Goal: Transaction & Acquisition: Purchase product/service

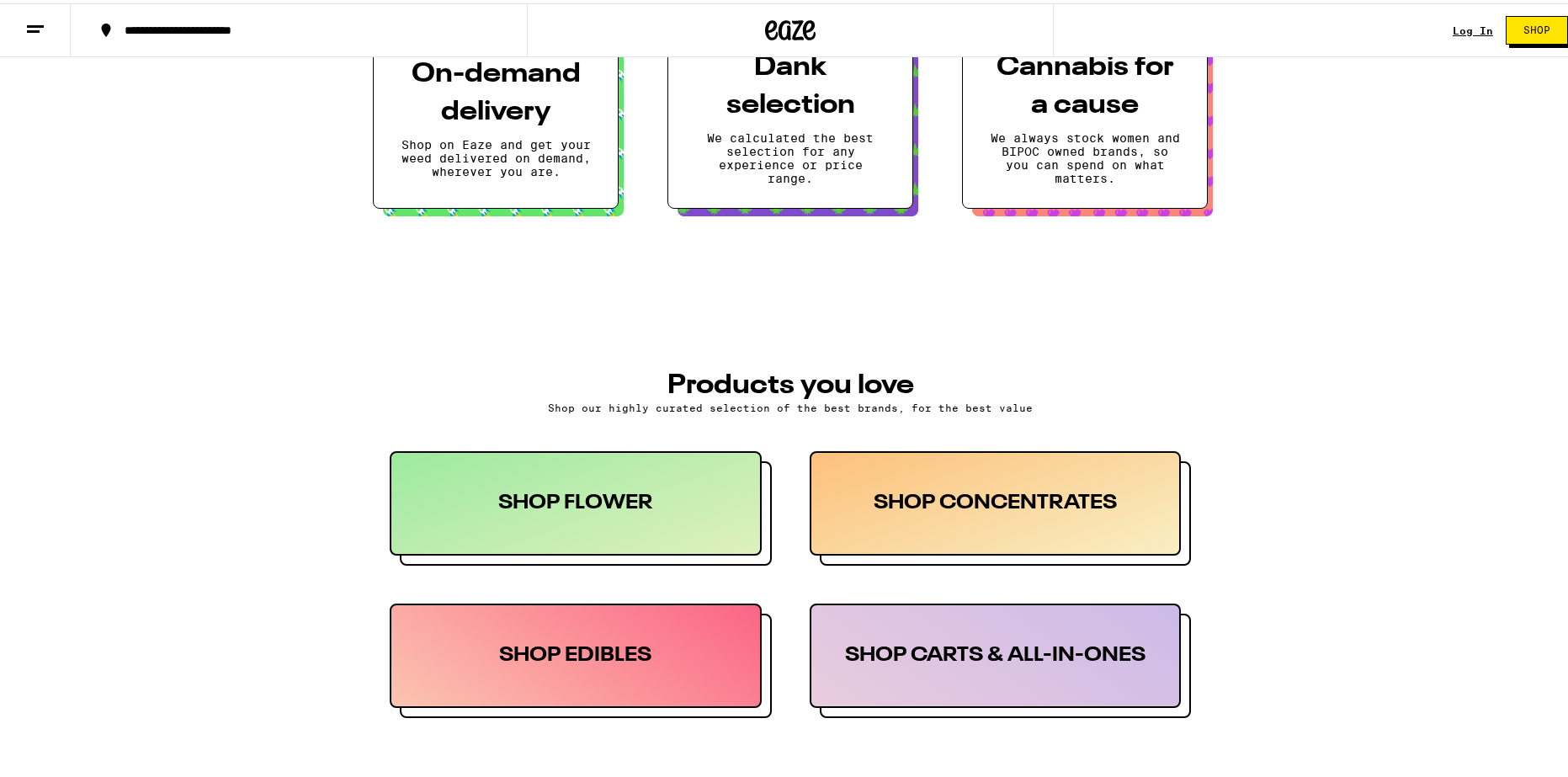
scroll to position [506, 0]
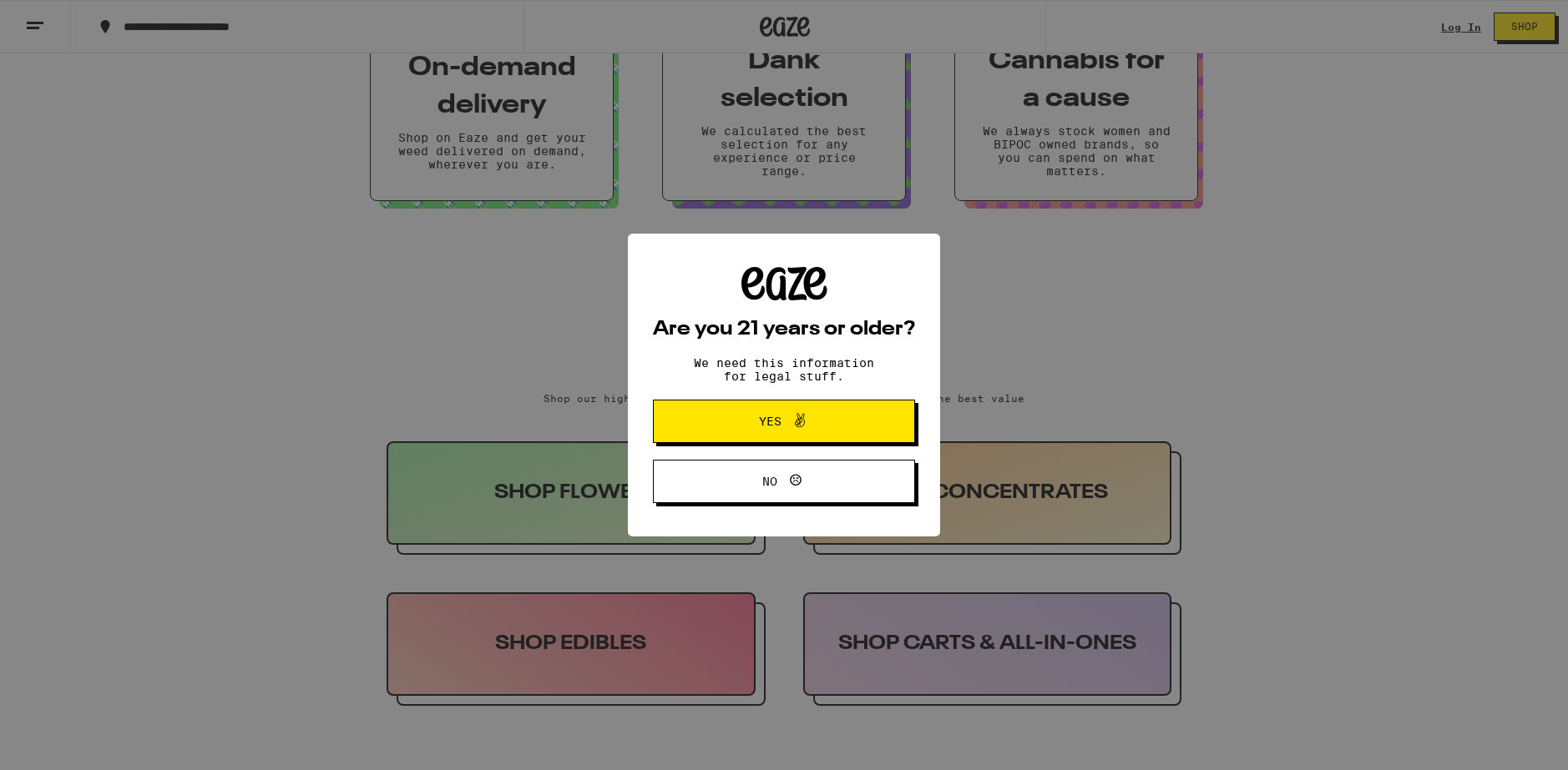
click at [848, 431] on button "Yes" at bounding box center [784, 421] width 262 height 44
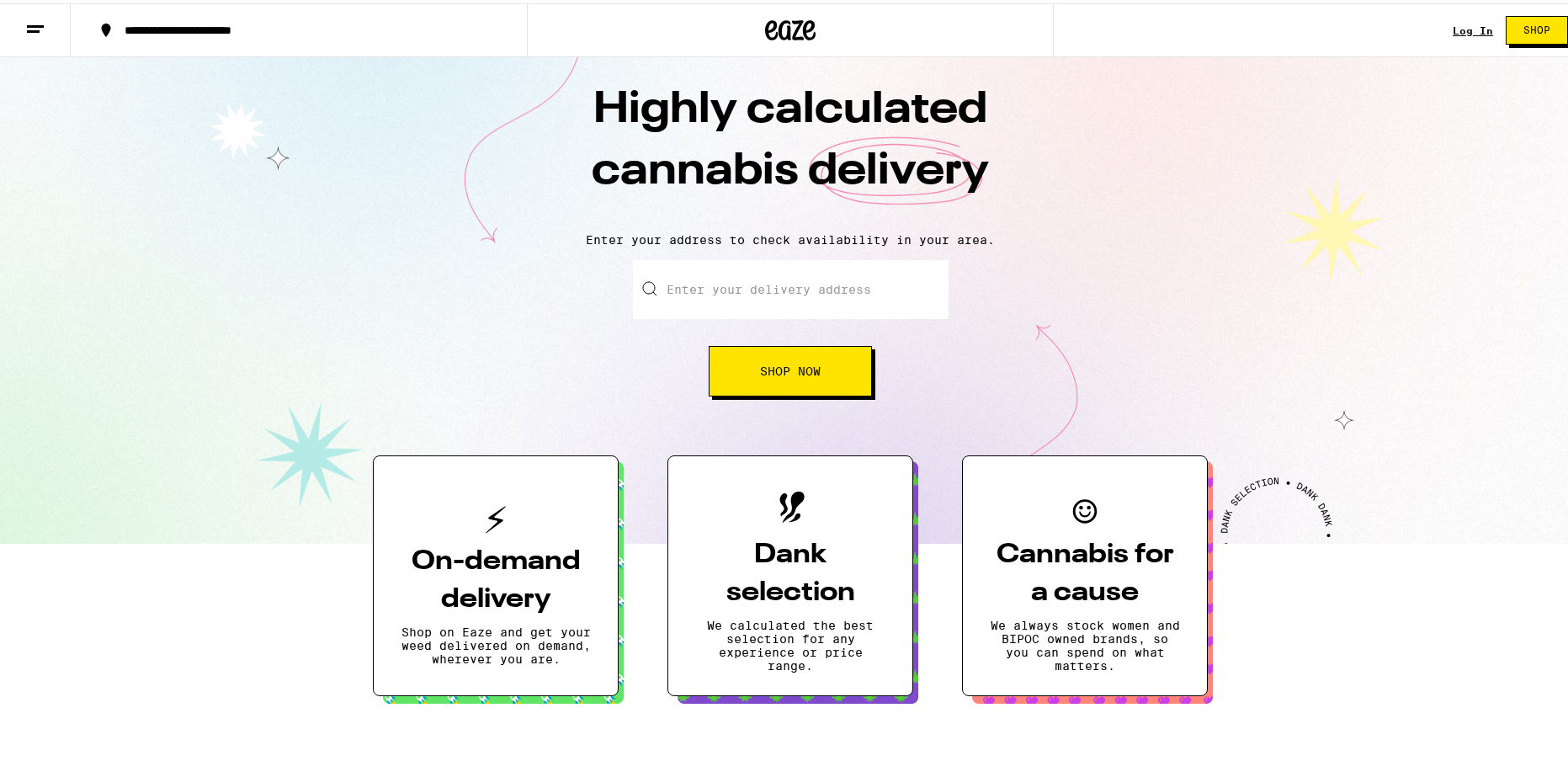
scroll to position [0, 0]
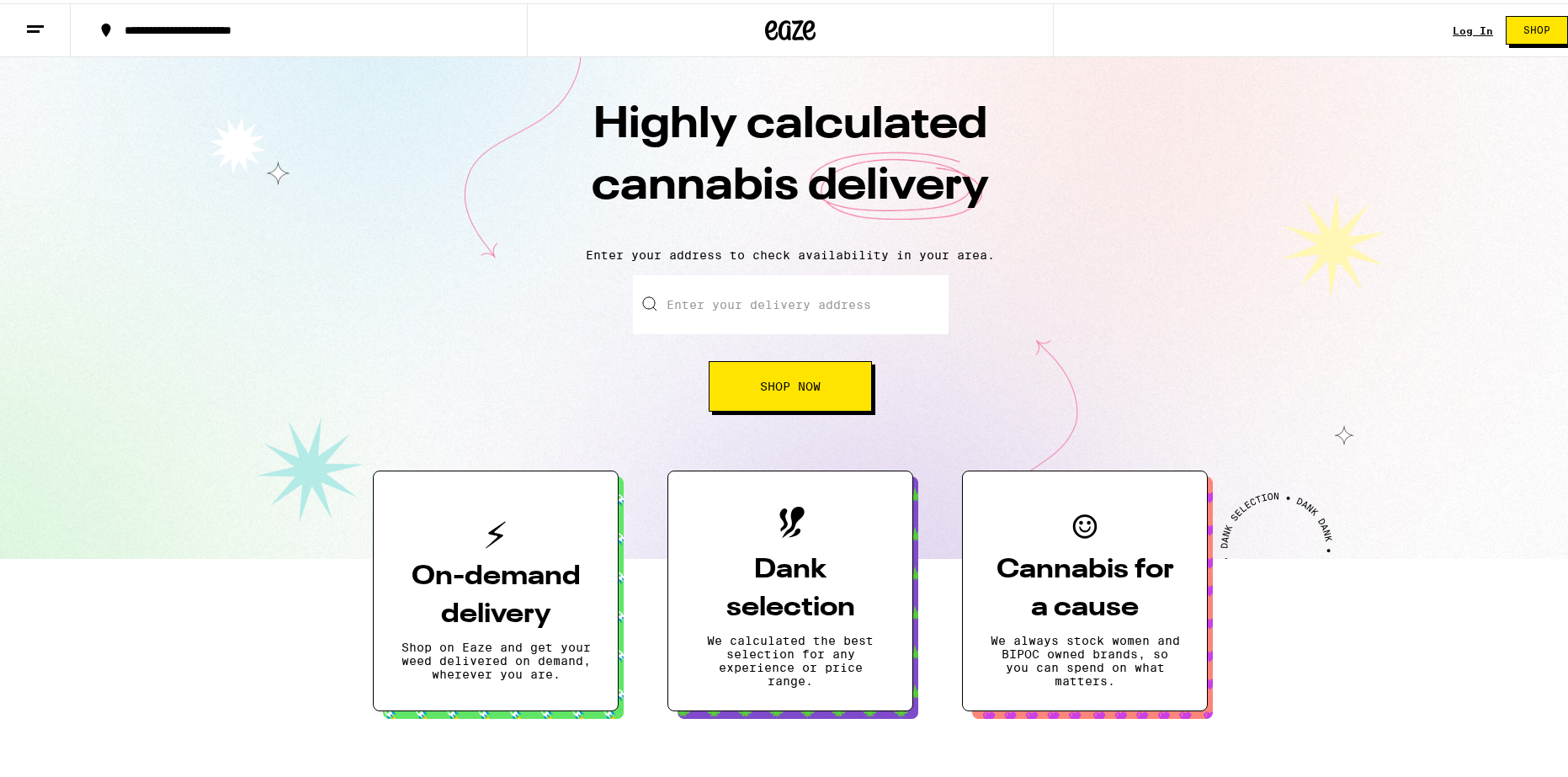
click at [117, 32] on div "**********" at bounding box center [307, 27] width 383 height 12
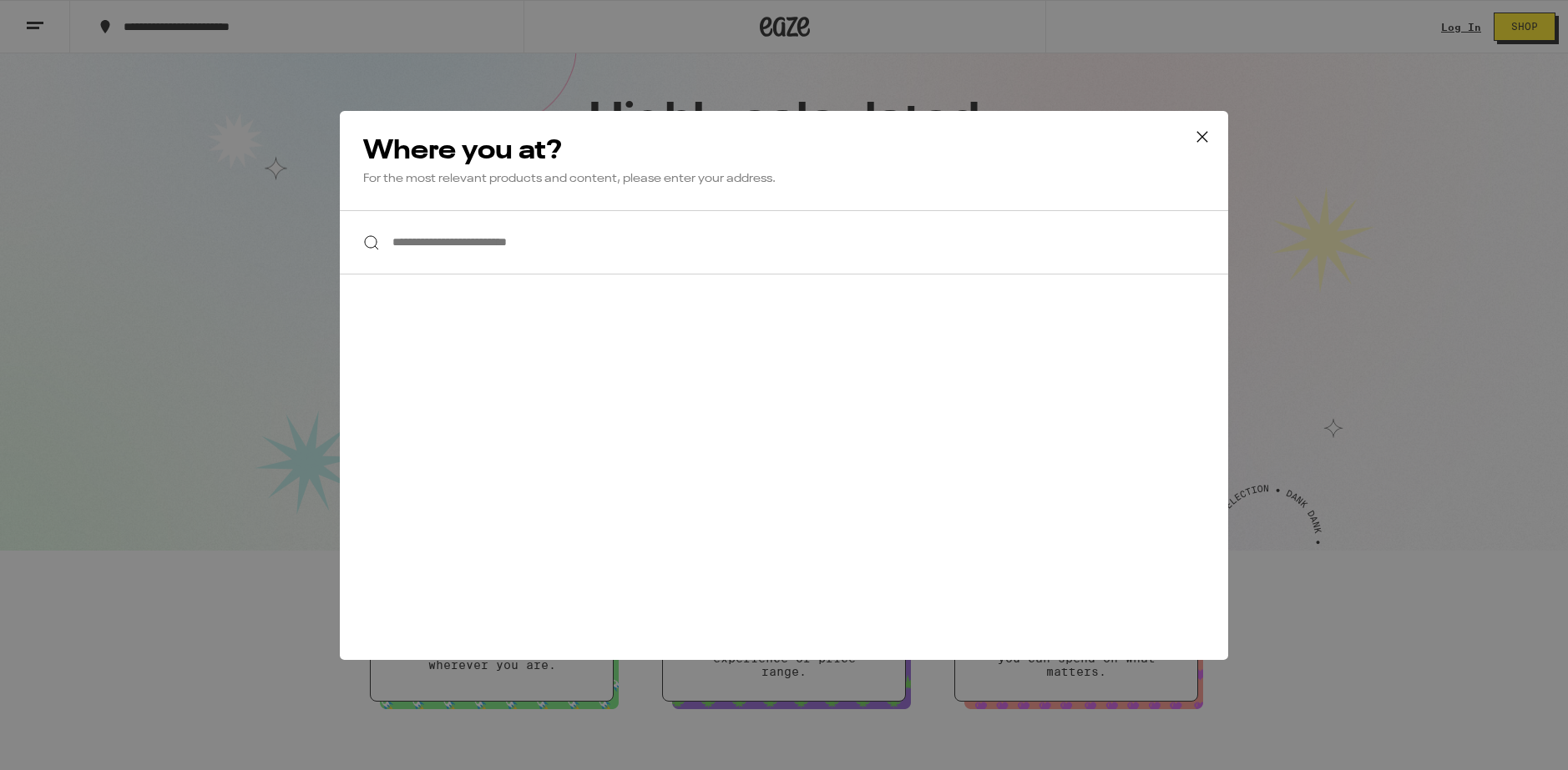
click at [467, 240] on input "**********" at bounding box center [784, 242] width 888 height 65
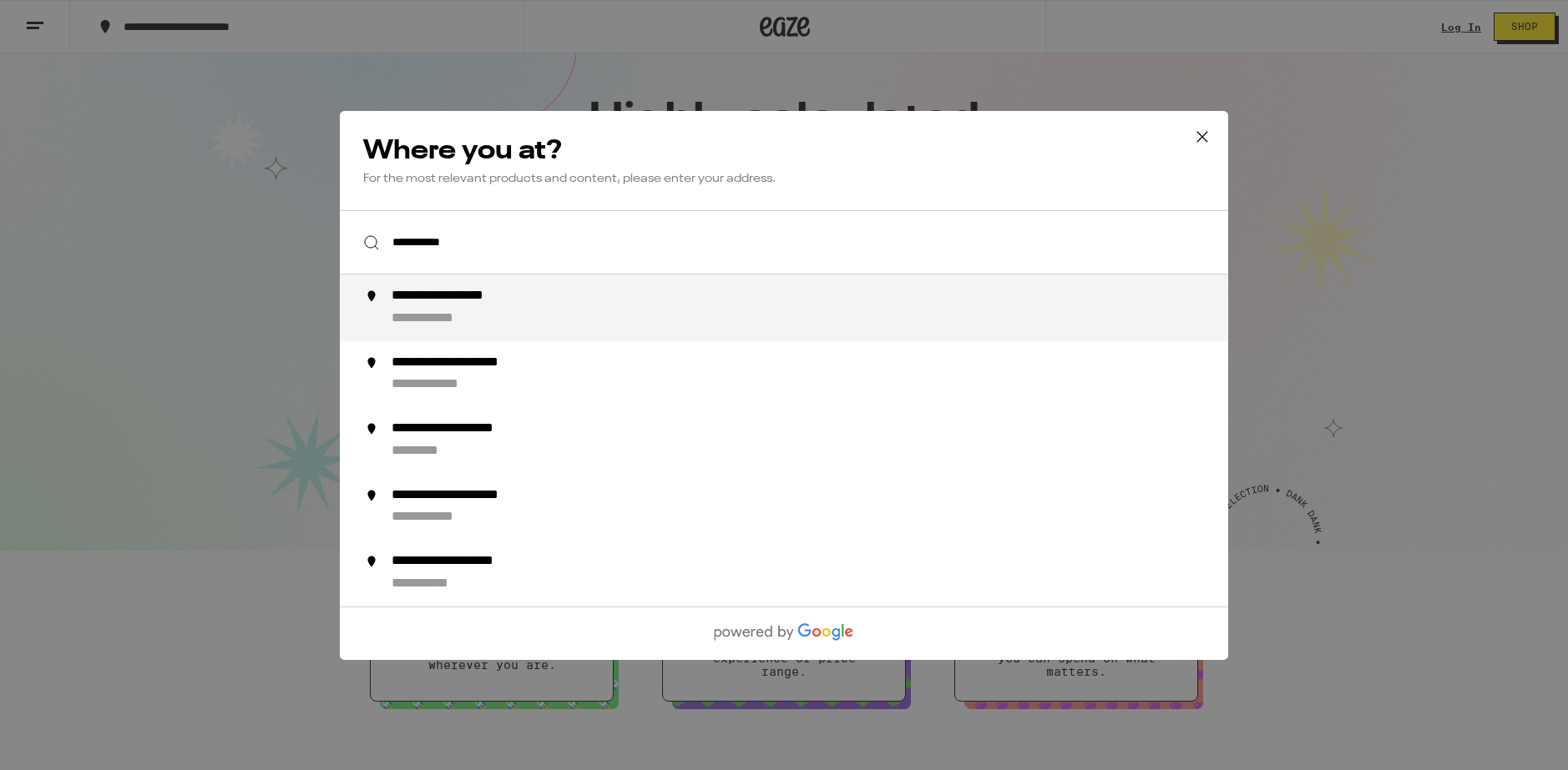
click at [518, 308] on div "**********" at bounding box center [817, 308] width 851 height 40
type input "**********"
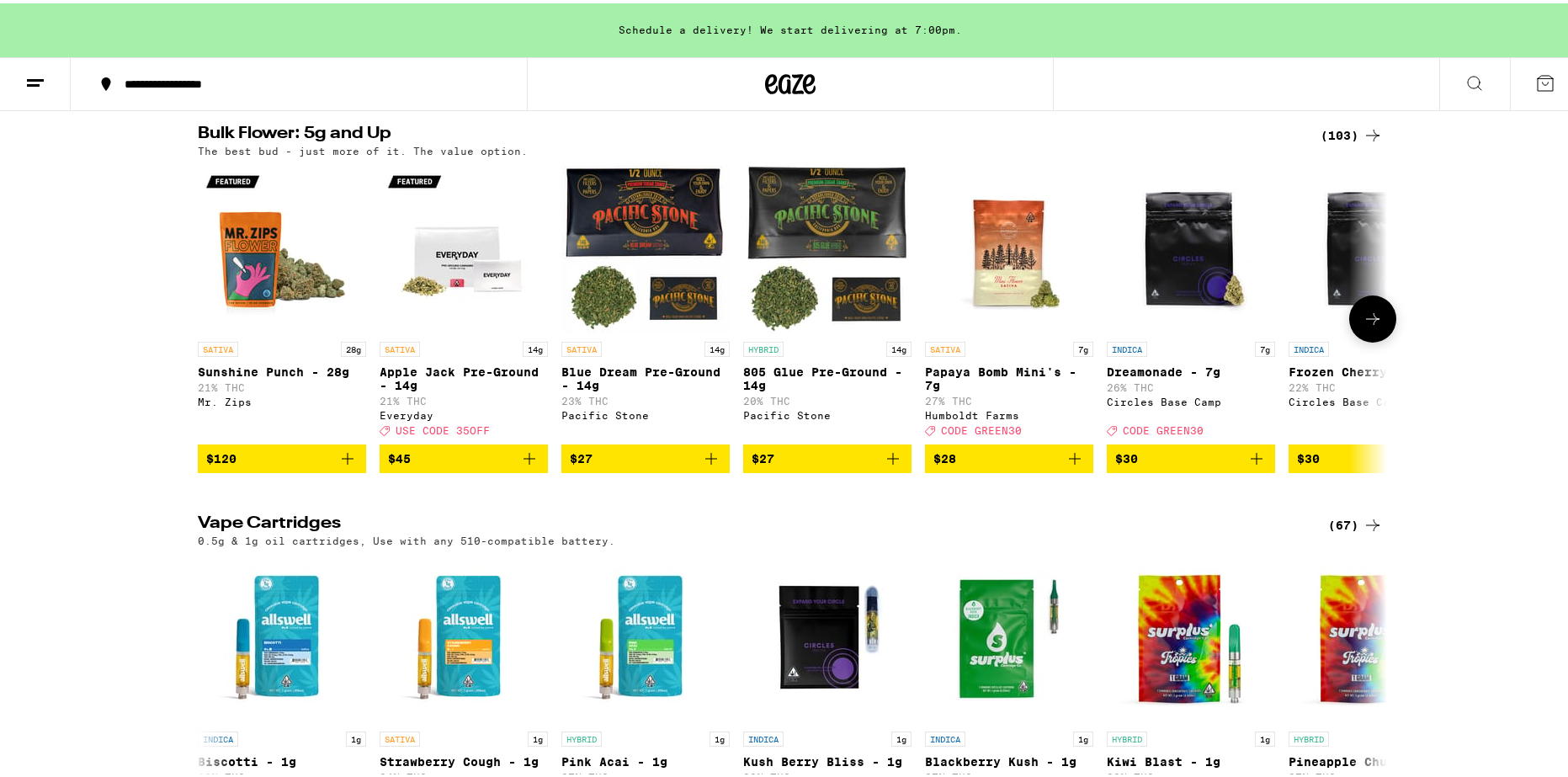
scroll to position [1769, 0]
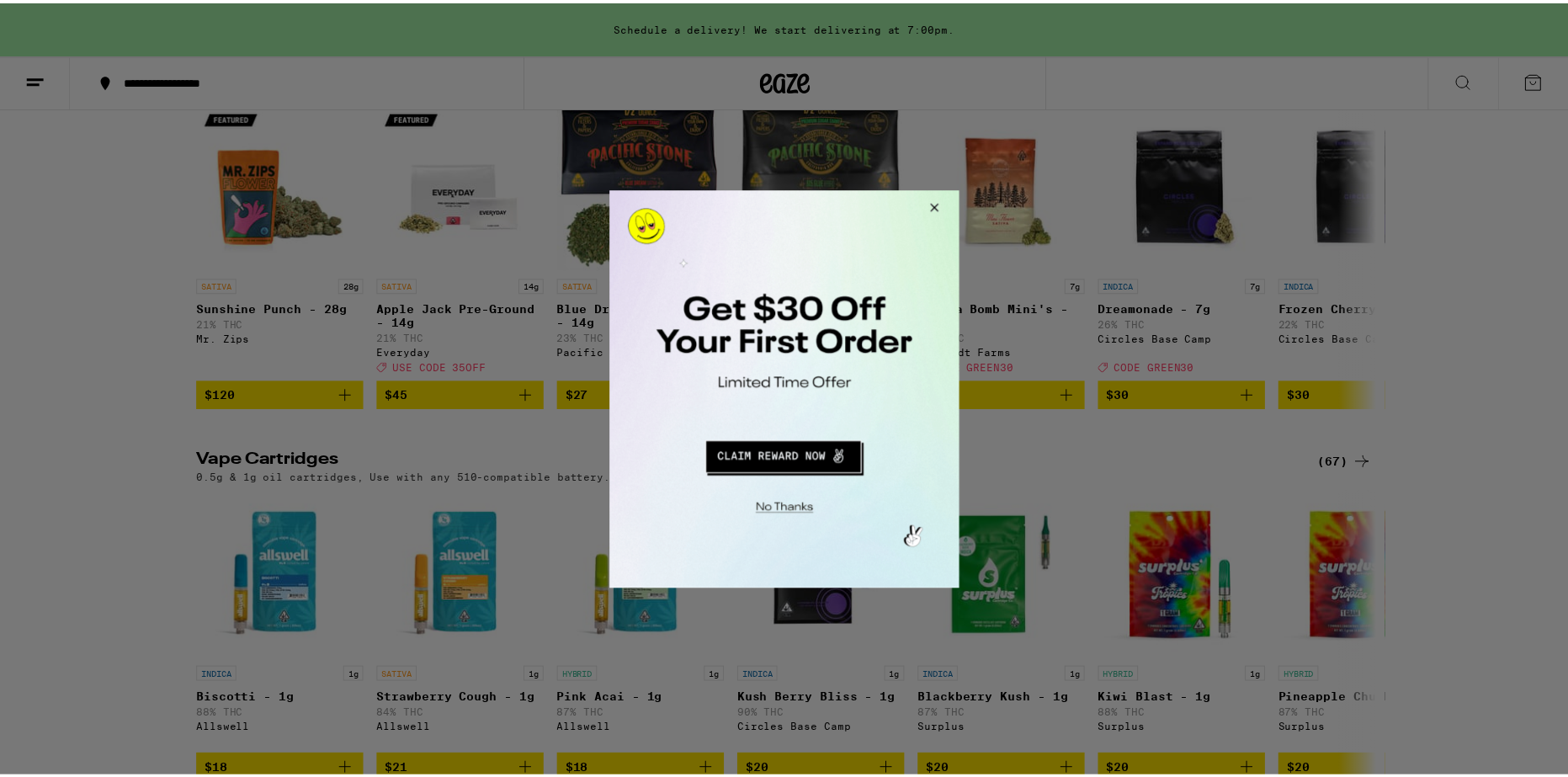
click at [933, 214] on button "Close Modal" at bounding box center [933, 210] width 45 height 40
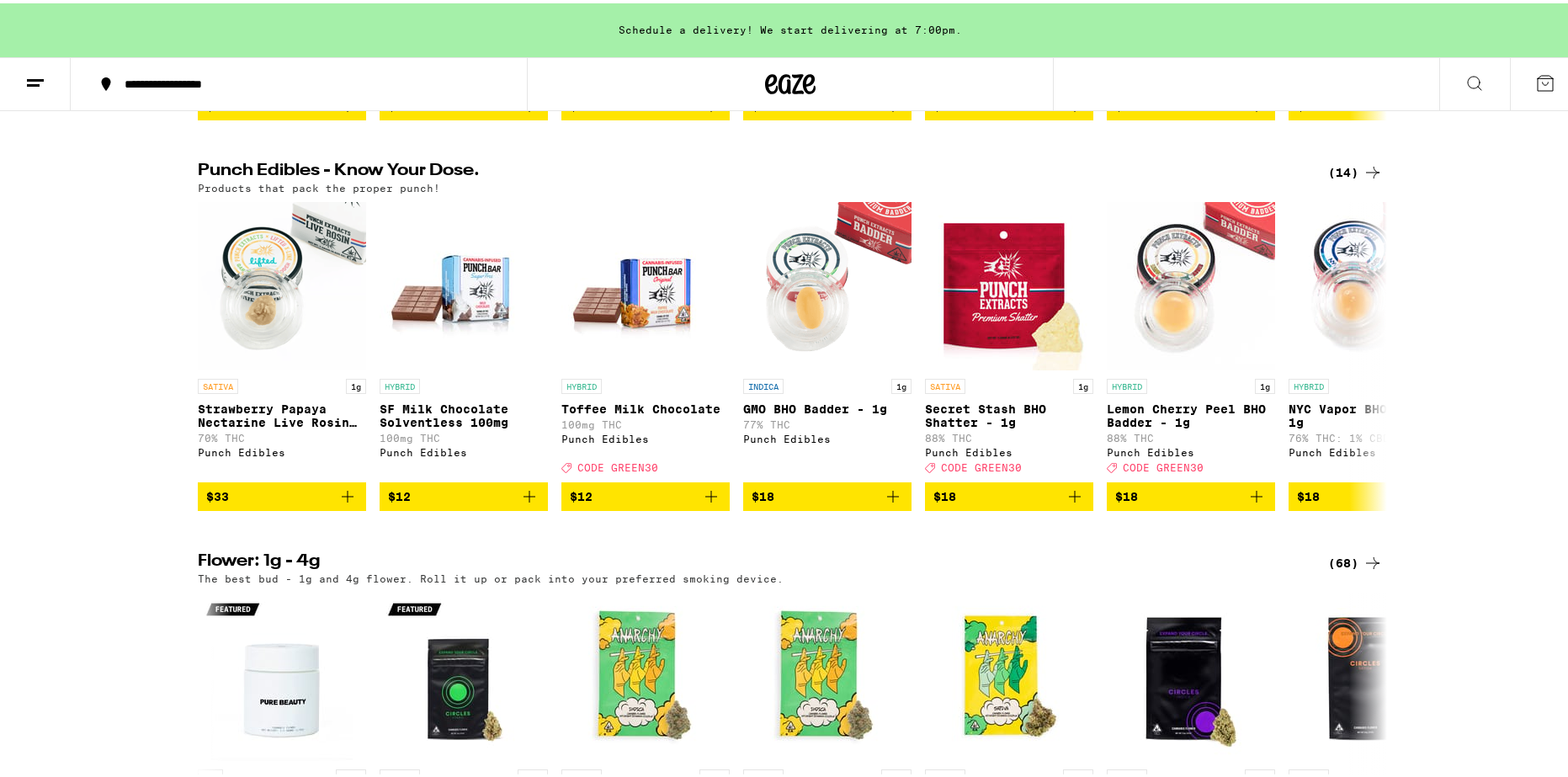
scroll to position [0, 0]
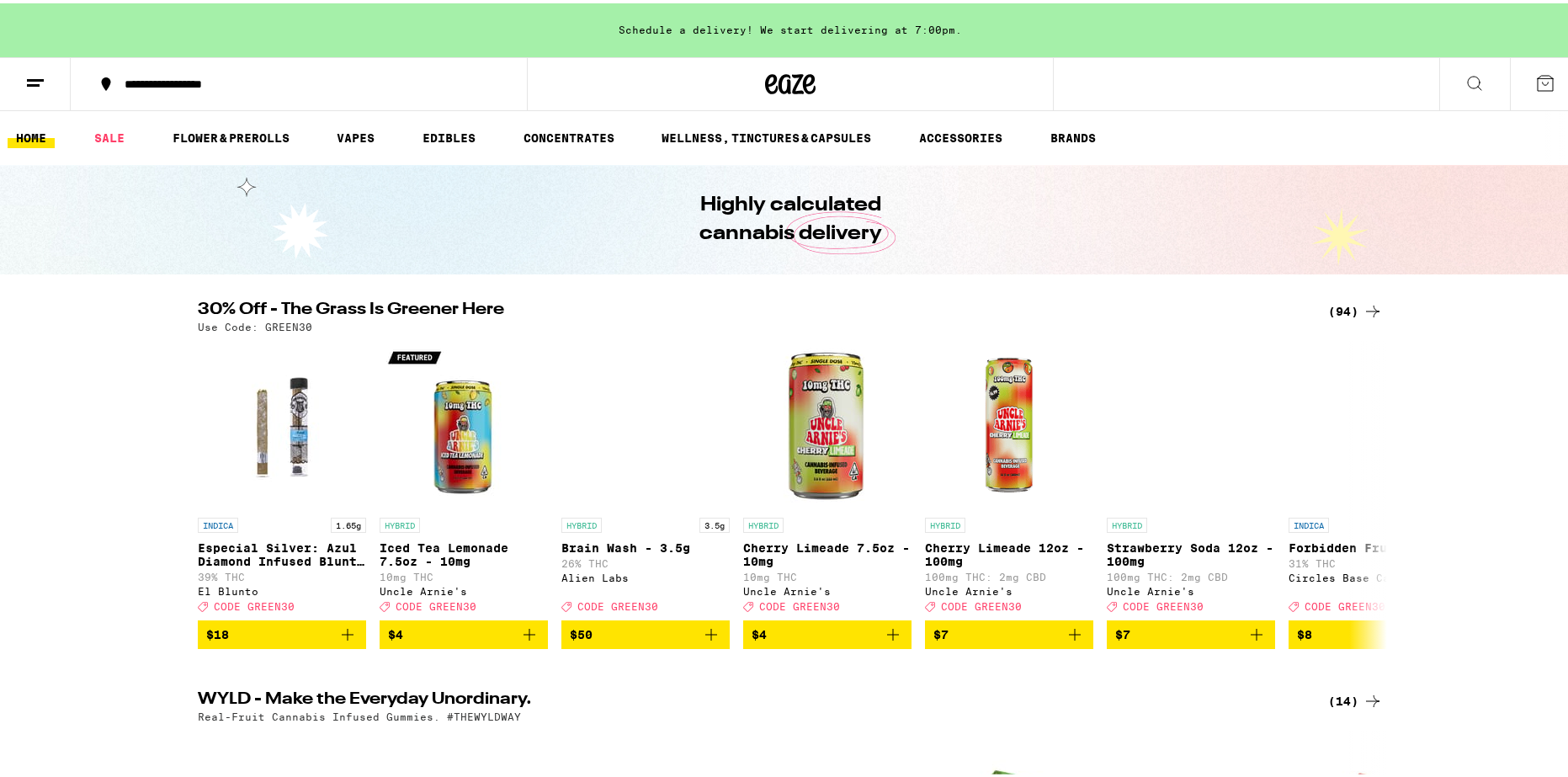
drag, startPoint x: 114, startPoint y: 268, endPoint x: 109, endPoint y: 177, distance: 91.1
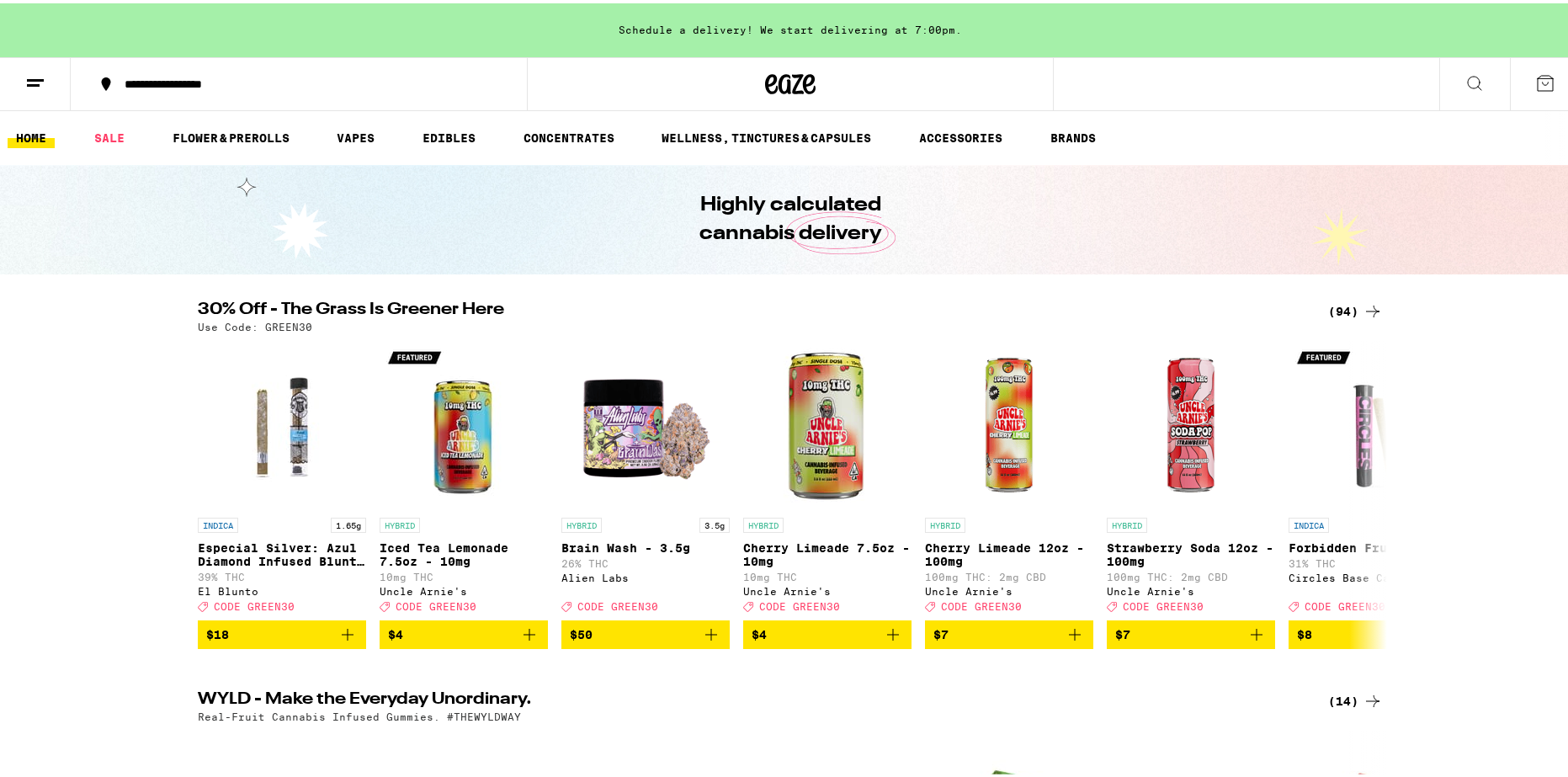
click at [24, 91] on button at bounding box center [35, 81] width 71 height 53
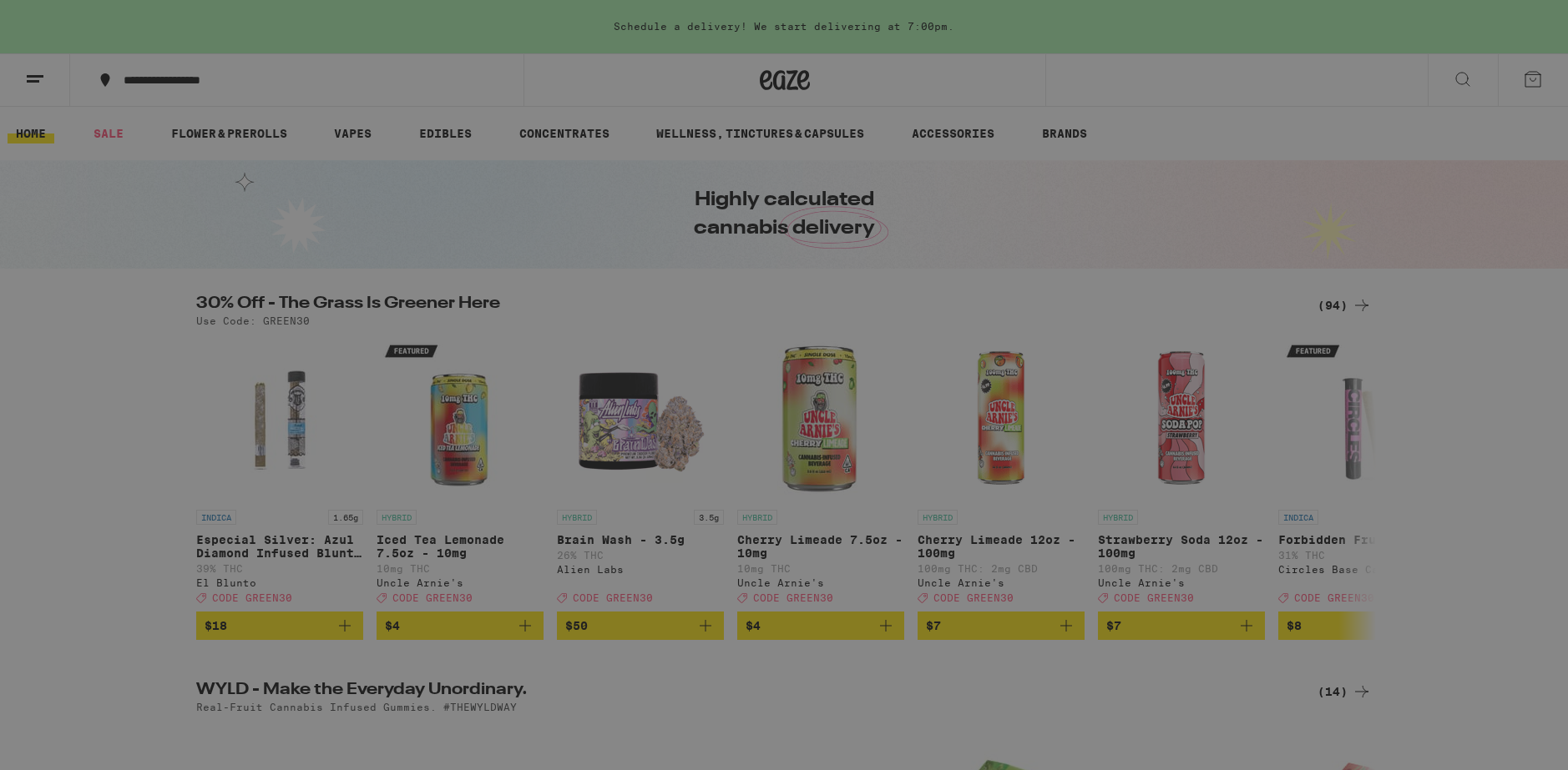
click at [179, 475] on div "Brands" at bounding box center [232, 472] width 293 height 20
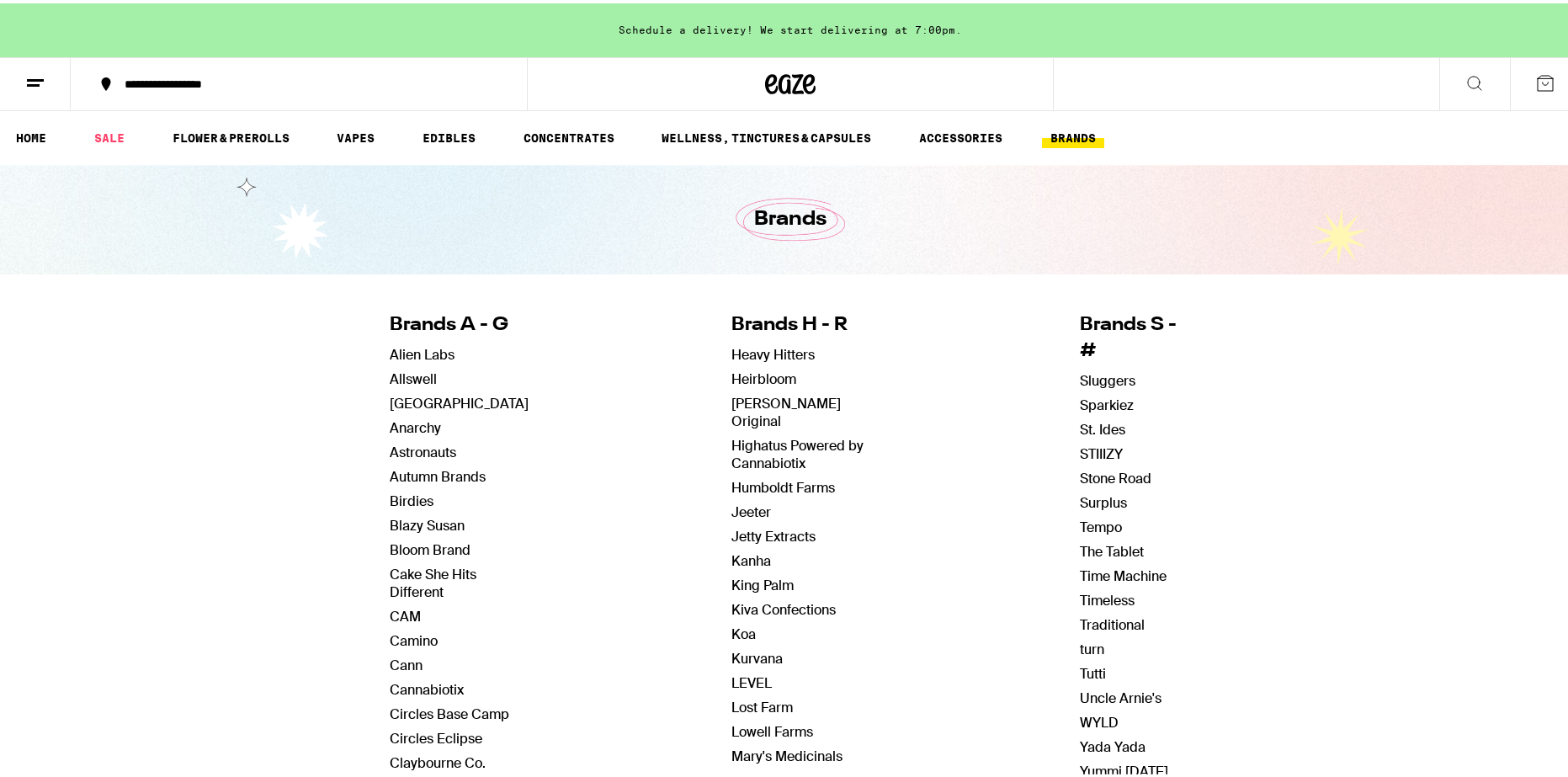
click at [796, 82] on icon at bounding box center [790, 81] width 51 height 31
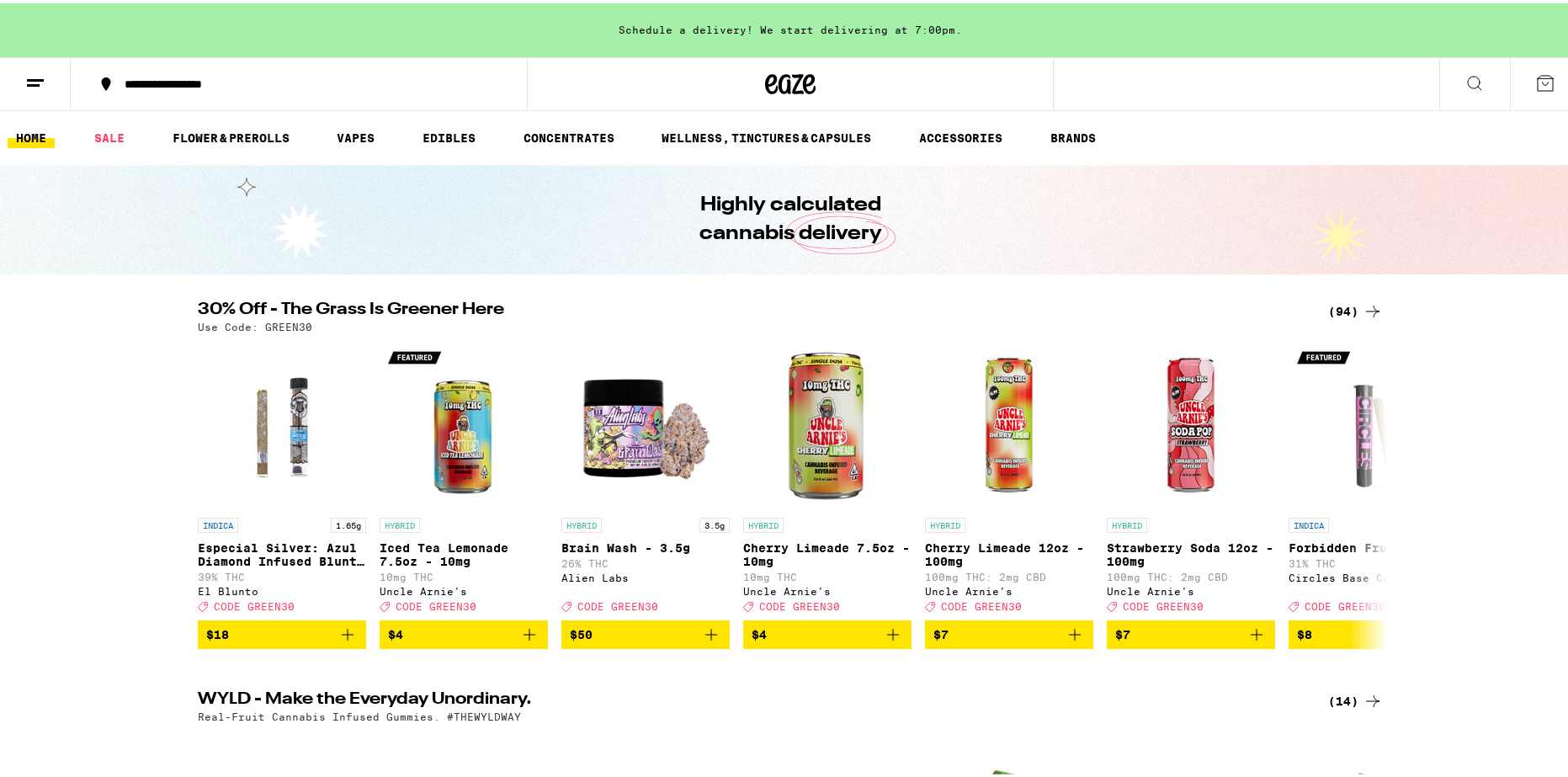
click at [26, 134] on link "HOME" at bounding box center [31, 134] width 47 height 20
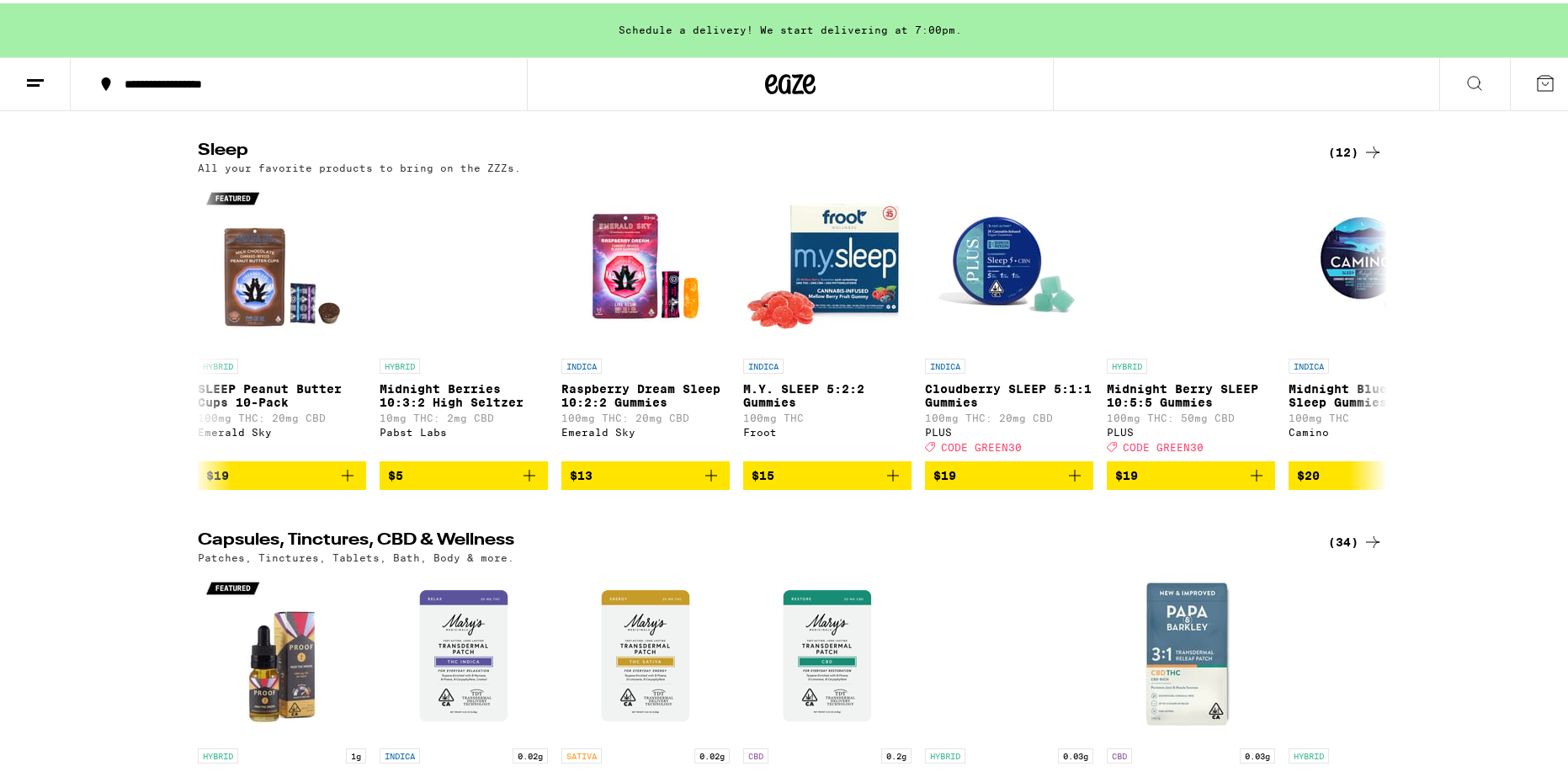
scroll to position [7560, 0]
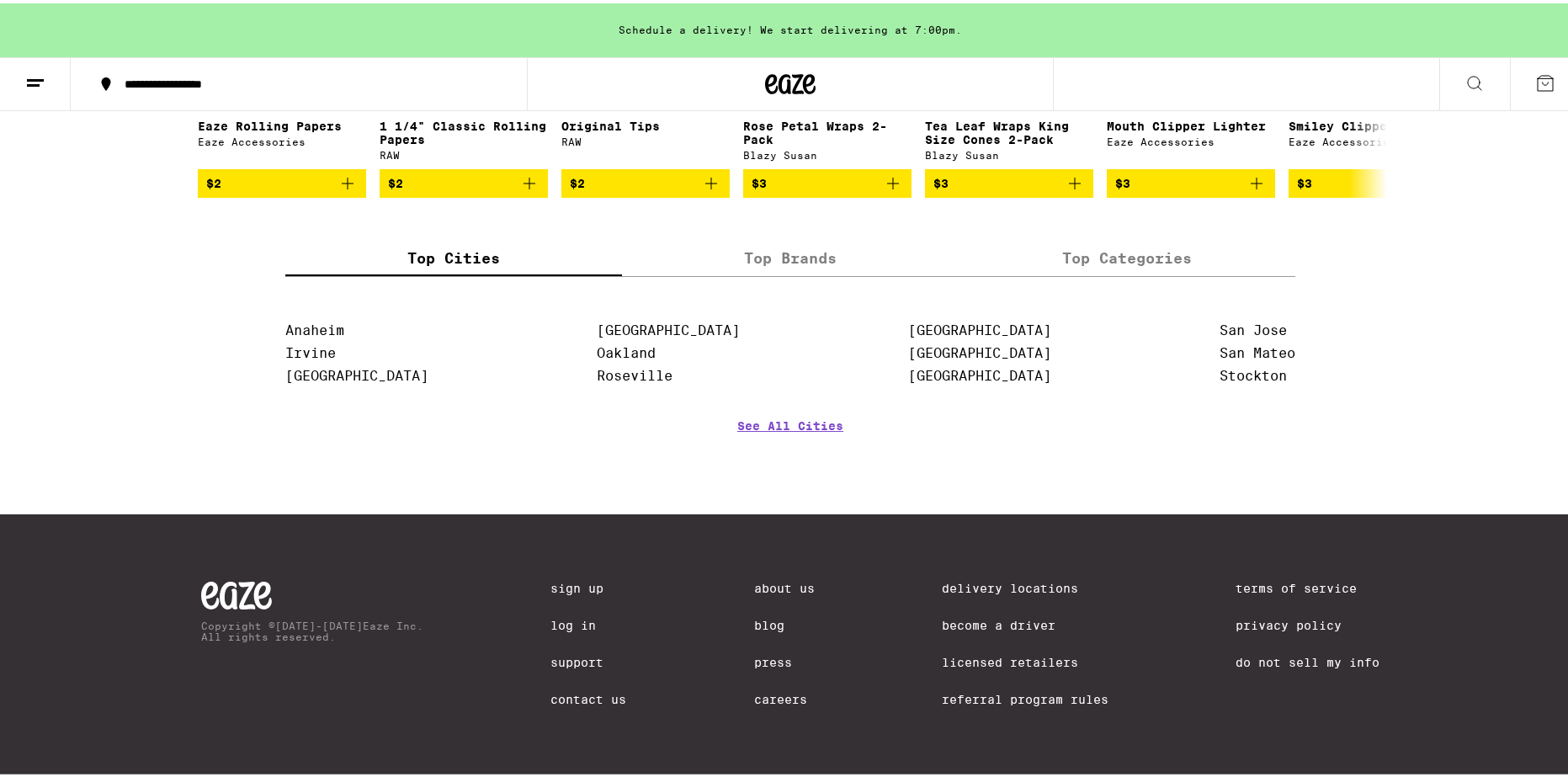
drag, startPoint x: 114, startPoint y: 390, endPoint x: 141, endPoint y: 575, distance: 187.0
click at [1247, 380] on ul "San [PERSON_NAME] San [PERSON_NAME]" at bounding box center [1257, 353] width 76 height 68
click at [1244, 372] on link "Stockton" at bounding box center [1253, 372] width 67 height 16
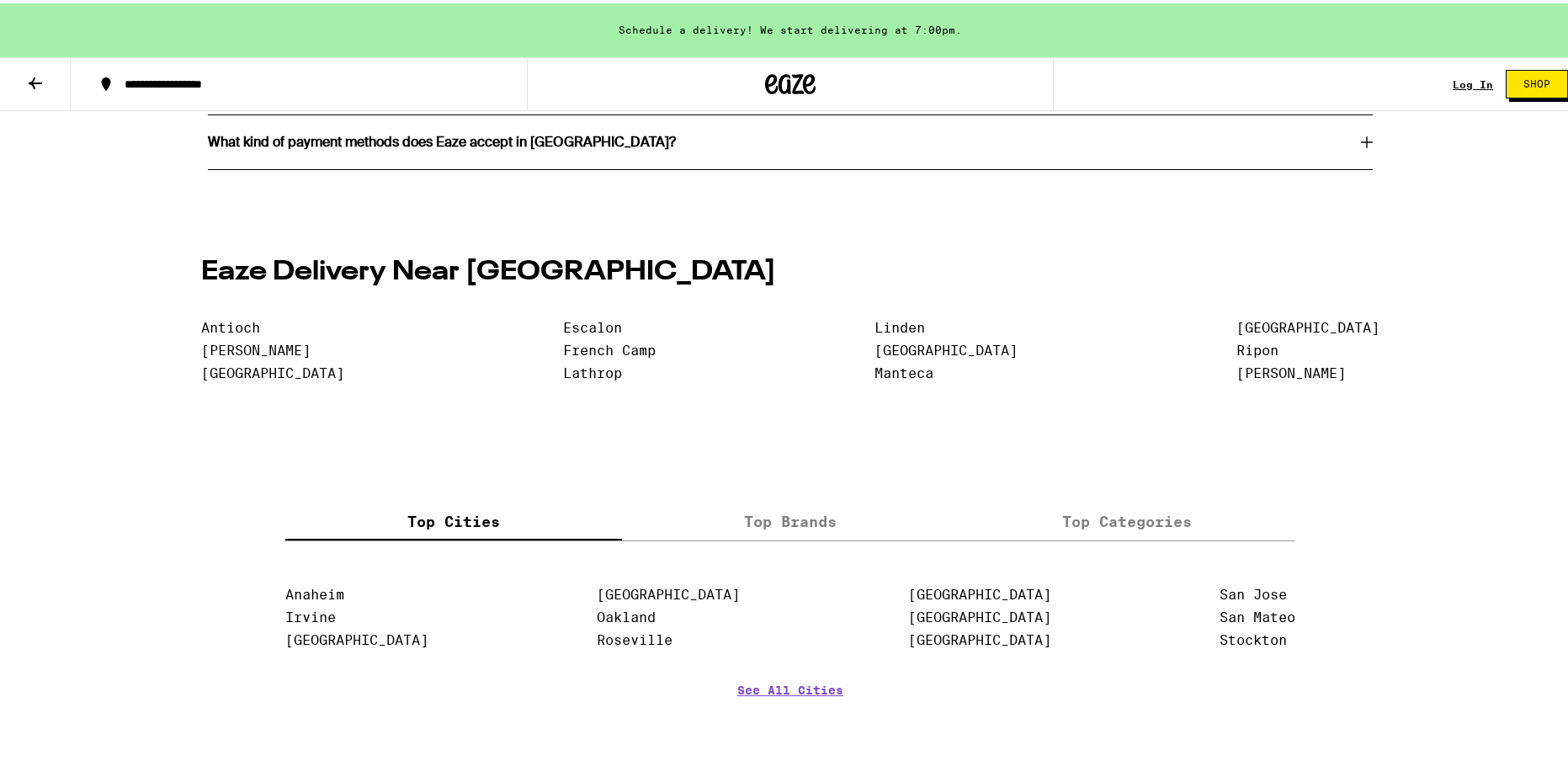
scroll to position [3799, 0]
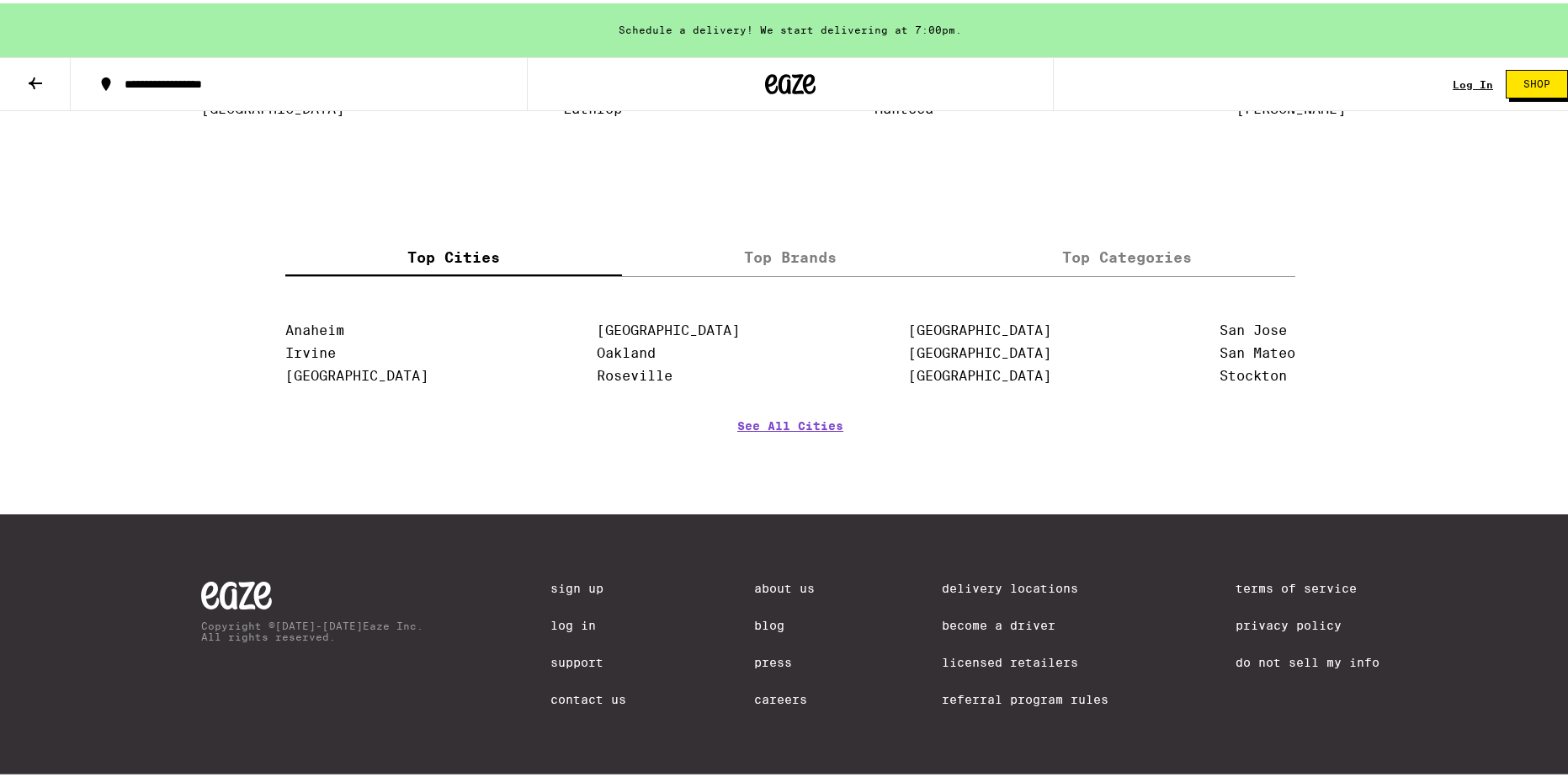
drag, startPoint x: 761, startPoint y: 559, endPoint x: 791, endPoint y: 783, distance: 226.0
click at [778, 578] on link "About Us" at bounding box center [784, 585] width 60 height 13
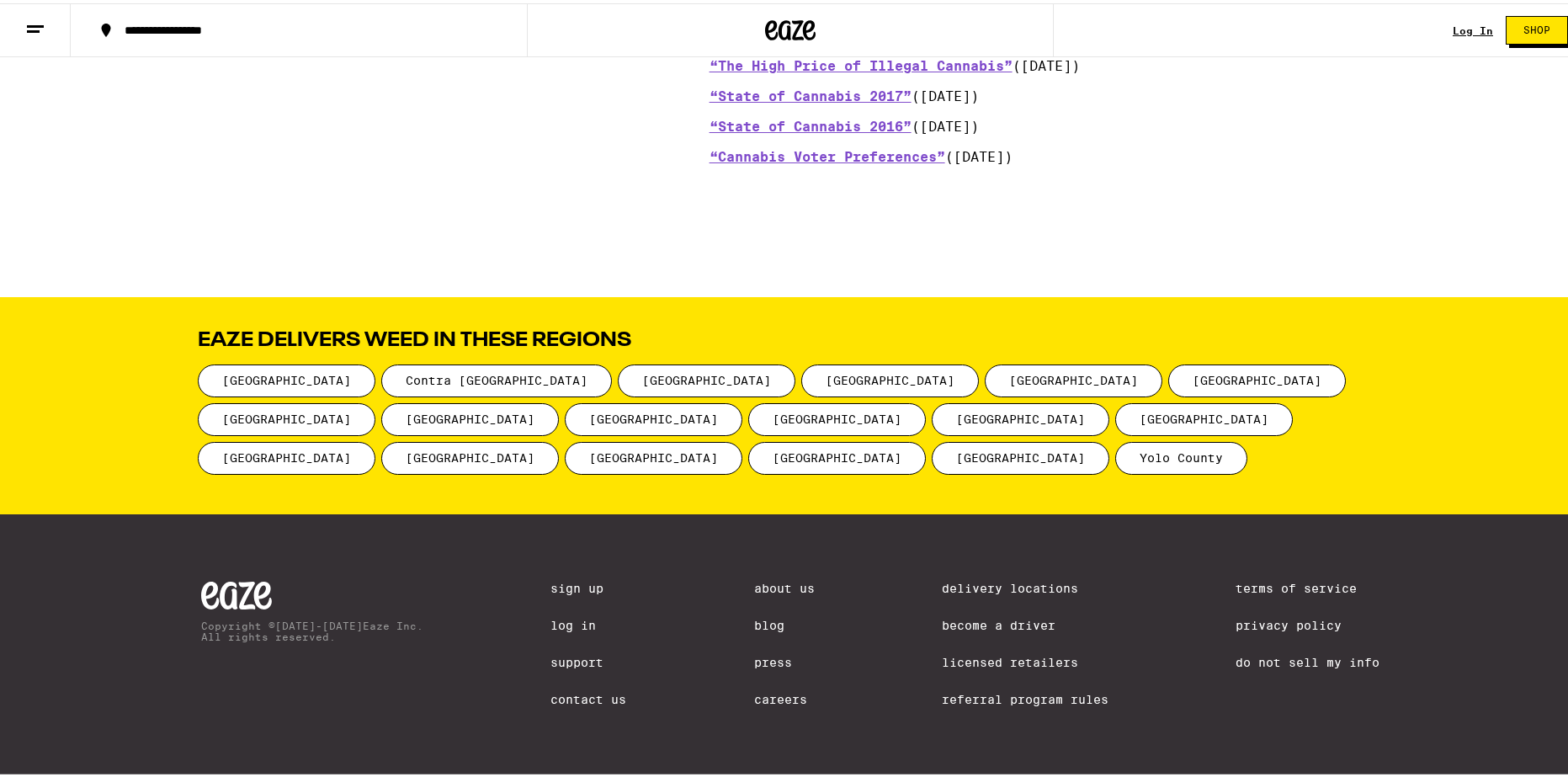
scroll to position [2064, 0]
click at [1266, 578] on link "Terms of Service" at bounding box center [1308, 585] width 144 height 13
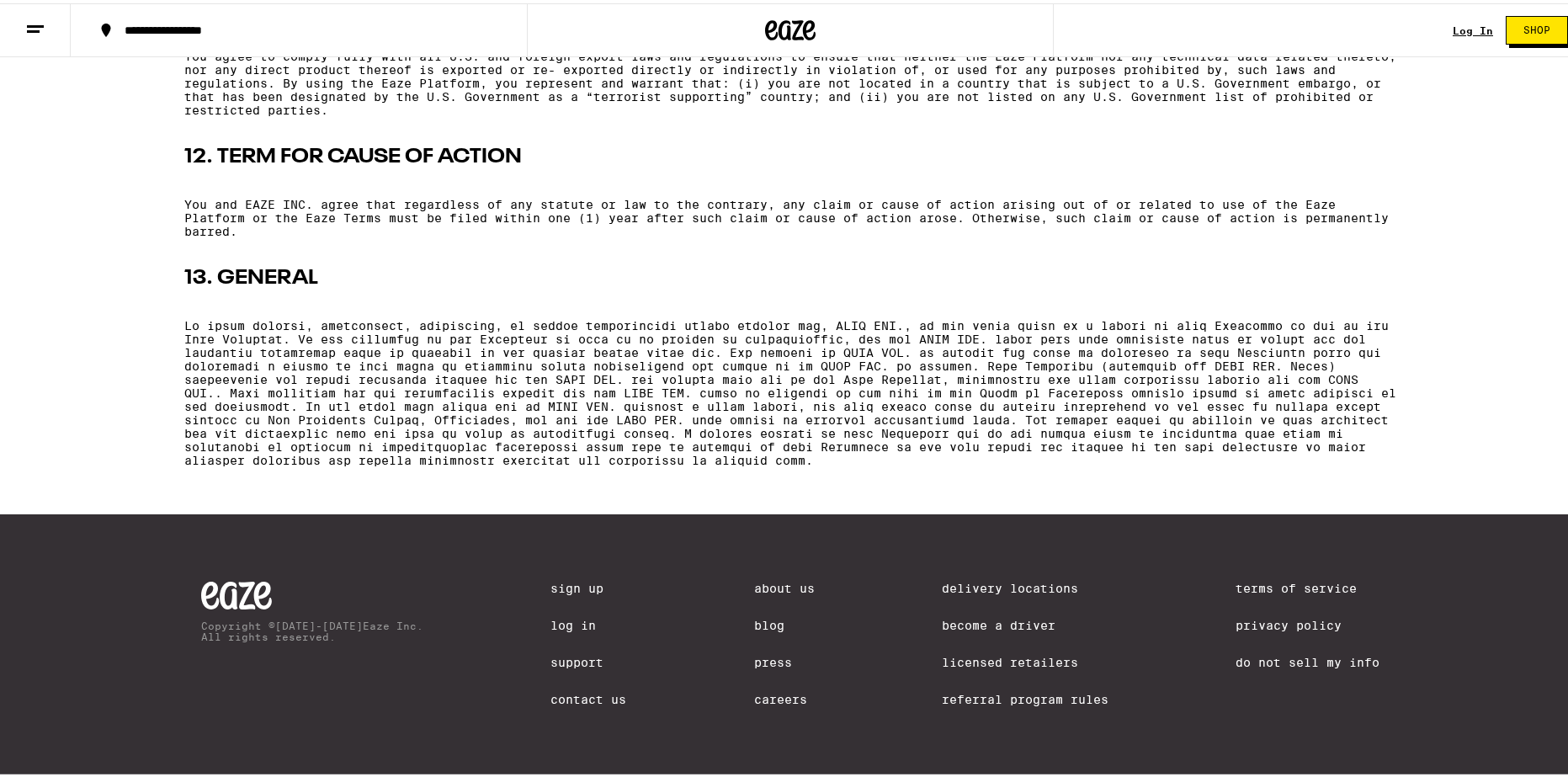
scroll to position [4275, 0]
click at [768, 579] on link "About Us" at bounding box center [784, 585] width 60 height 13
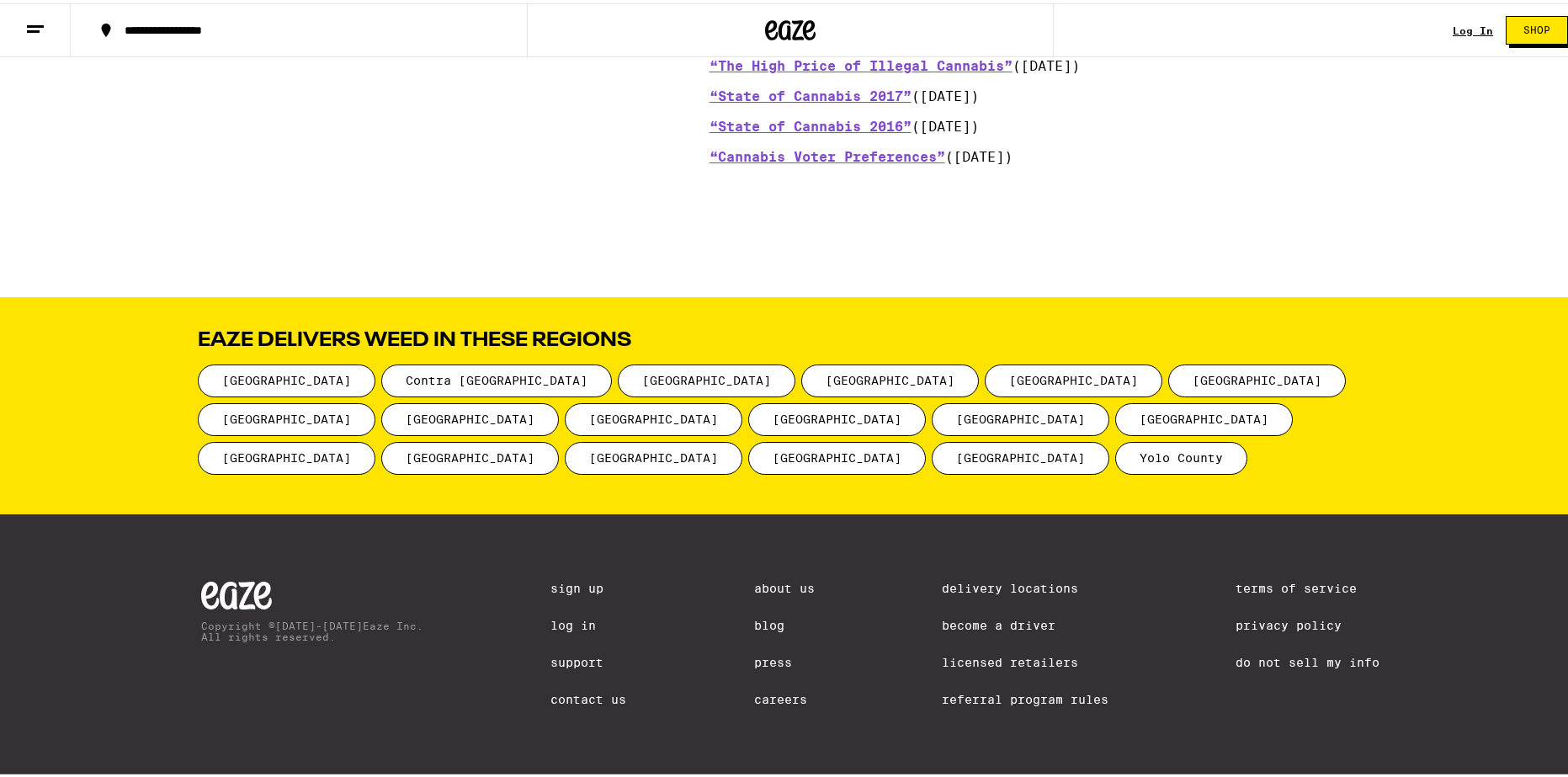
scroll to position [2064, 0]
click at [761, 616] on link "Blog" at bounding box center [784, 623] width 60 height 13
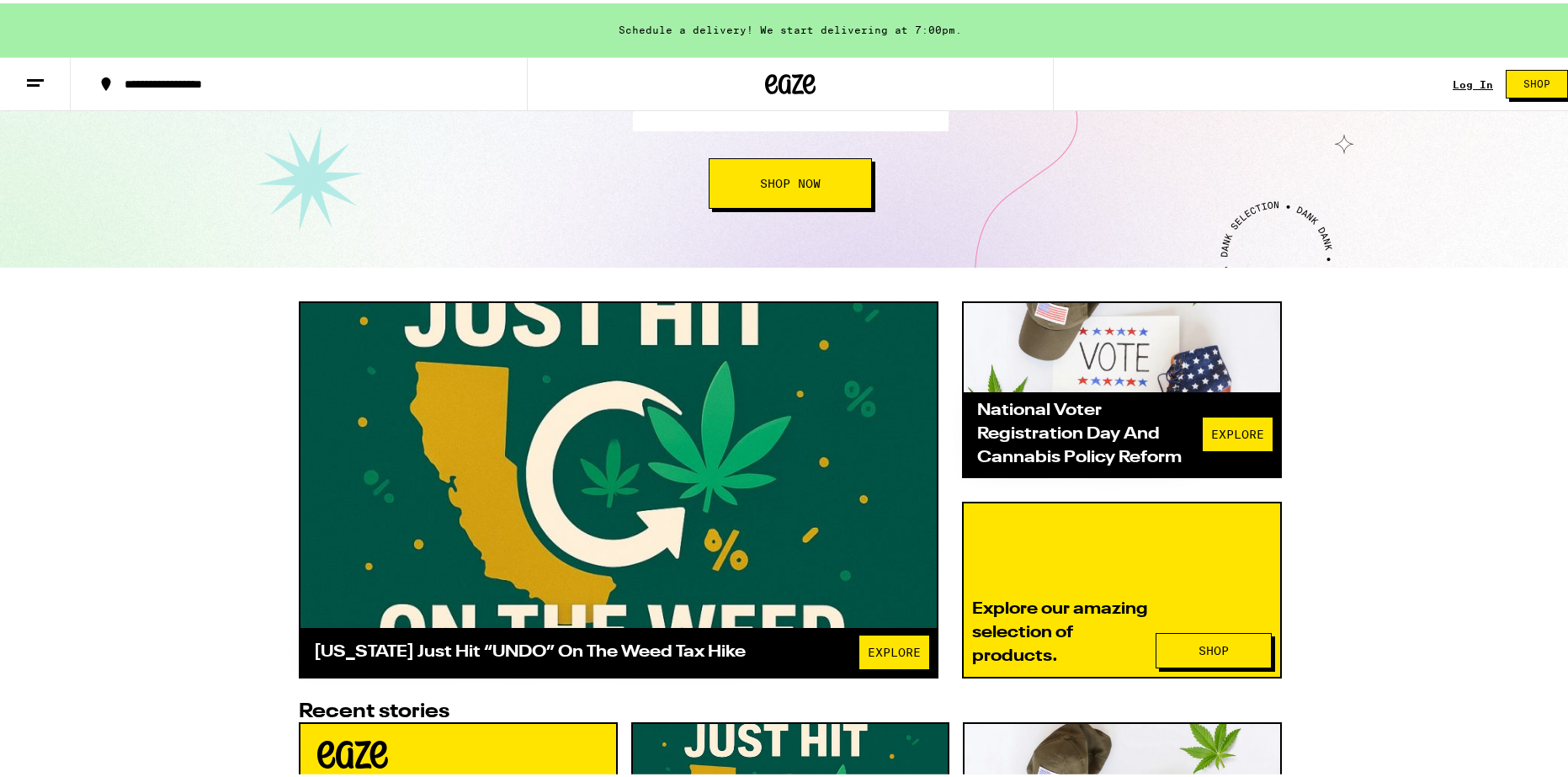
scroll to position [169, 0]
